Goal: Check status: Check status

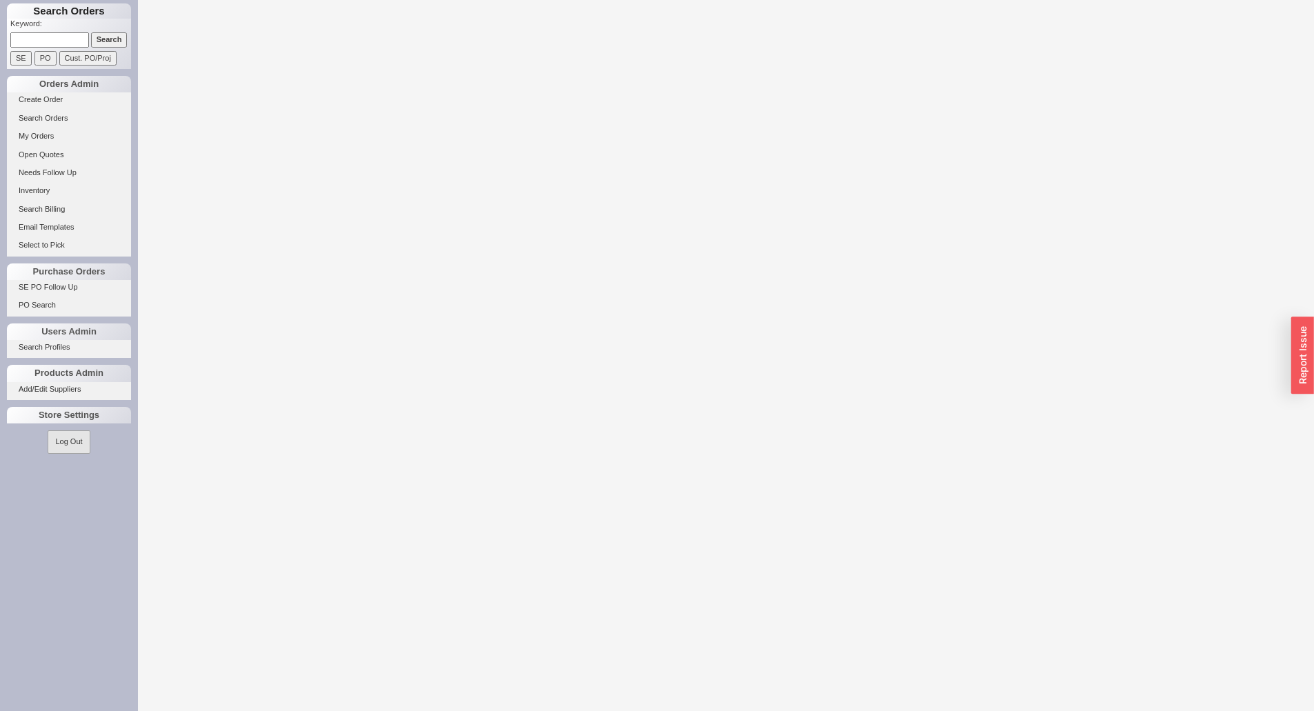
click at [39, 43] on input at bounding box center [49, 39] width 79 height 14
paste input "935487"
type input "935487"
click at [91, 32] on input "Search" at bounding box center [109, 39] width 37 height 14
select select "LOW"
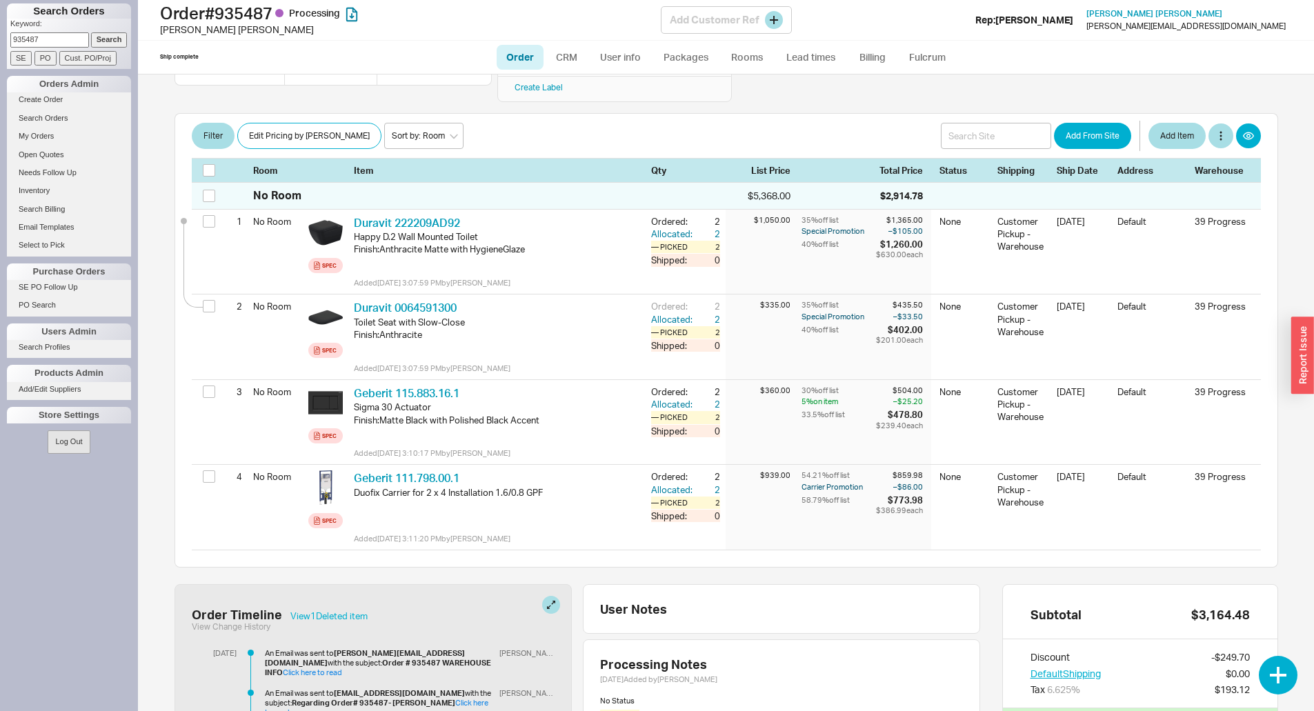
scroll to position [207, 0]
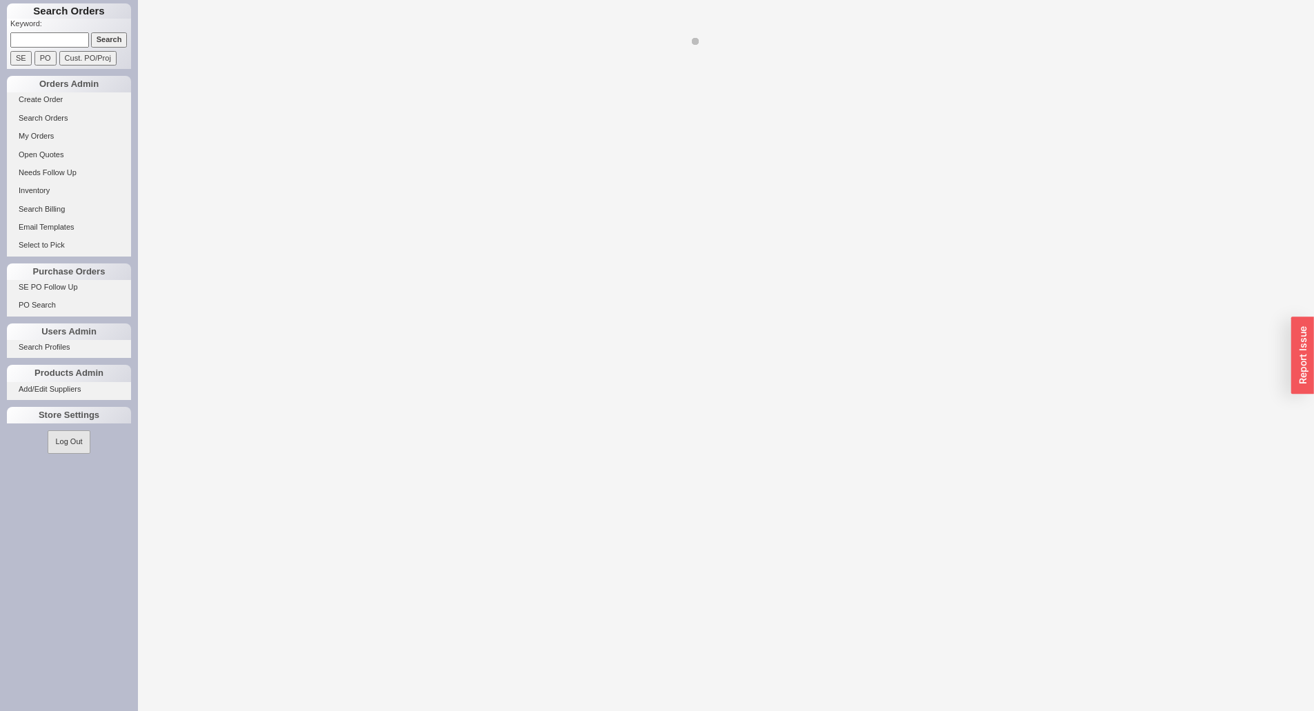
select select "LOW"
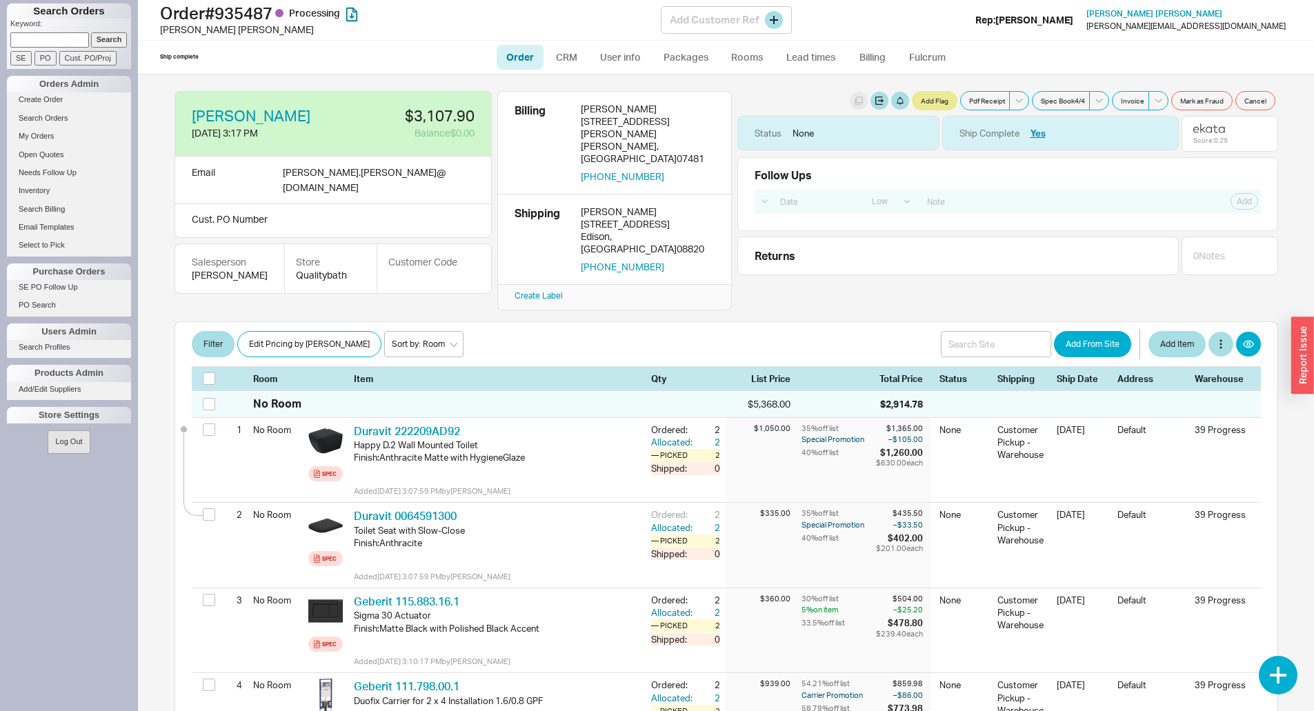
click at [257, 18] on h1 "Order # 935487 Processing" at bounding box center [410, 12] width 501 height 19
copy h1 "935487"
